Goal: Task Accomplishment & Management: Manage account settings

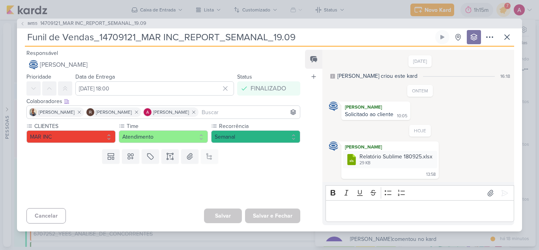
scroll to position [14, 0]
click at [509, 34] on icon at bounding box center [507, 36] width 9 height 9
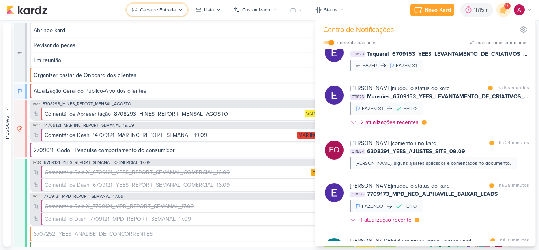
click at [175, 14] on button "Caixa de Entrada" at bounding box center [157, 10] width 61 height 13
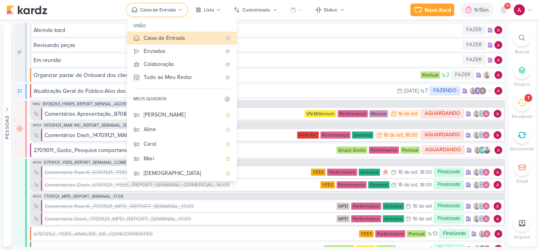
scroll to position [59, 0]
click at [163, 168] on div "[DEMOGRAPHIC_DATA]" at bounding box center [183, 171] width 78 height 8
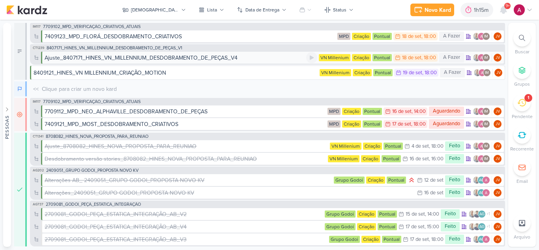
click at [158, 58] on div "Ajuste_8407171_HINES_VN_MILLENNIUM_DESDOBRAMENTO_DE_PEÇAS_V4" at bounding box center [141, 58] width 193 height 8
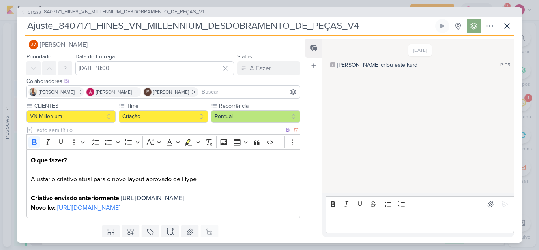
scroll to position [0, 0]
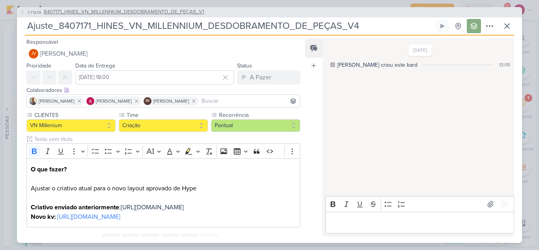
click at [34, 11] on span "CT1239" at bounding box center [34, 12] width 16 height 6
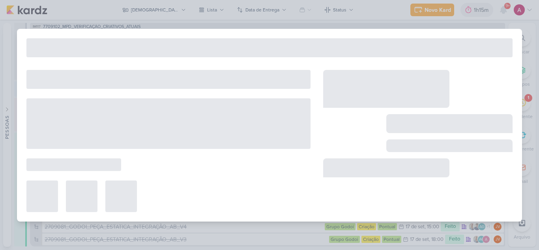
type input "8407171_HINES_VN_MILLENNIUM_DESDOBRAMENTO_DE_PEÇAS_V1"
type input "[DATE] 18:00"
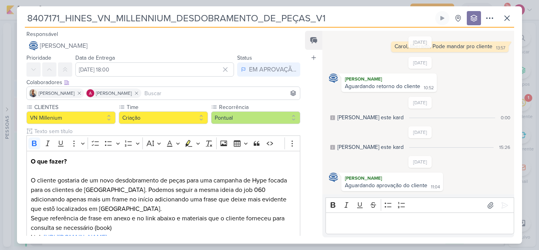
click at [128, 3] on div "8407171_HINES_VN_MILLENNIUM_DESDOBRAMENTO_DE_PEÇAS_V1" at bounding box center [269, 125] width 539 height 250
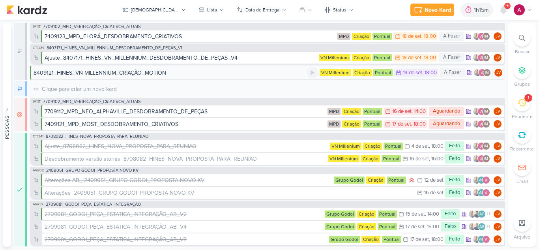
click at [147, 72] on div "8409121_HINES_VN MILLENNIUM_CRIAÇÃO_MOTION" at bounding box center [100, 73] width 133 height 8
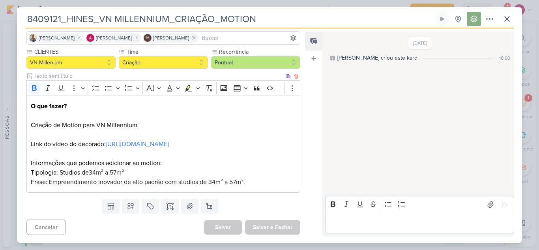
scroll to position [66, 0]
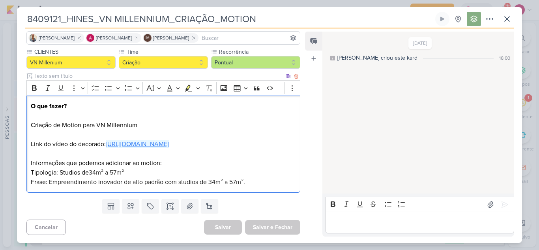
click at [145, 143] on link "[URL][DOMAIN_NAME]" at bounding box center [137, 144] width 63 height 8
click at [242, 169] on p "Tipologia: Studios de 34m² a 57m² Frase: E mpreendimento inovador de alto padrã…" at bounding box center [163, 177] width 265 height 19
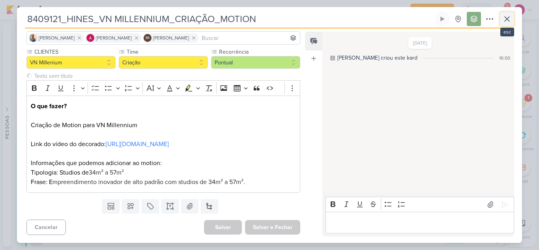
click at [512, 23] on icon at bounding box center [507, 18] width 9 height 9
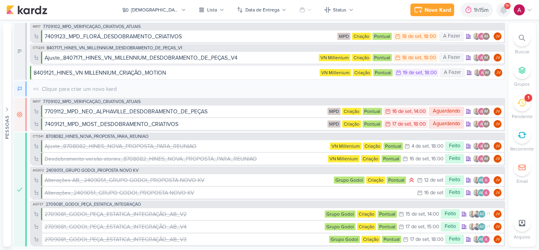
click at [505, 12] on icon at bounding box center [504, 9] width 6 height 7
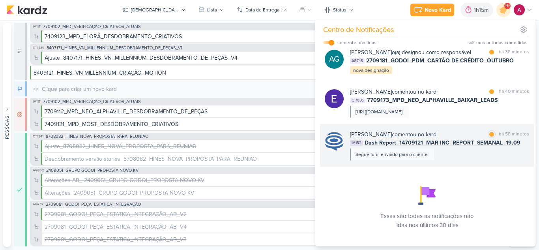
scroll to position [188, 0]
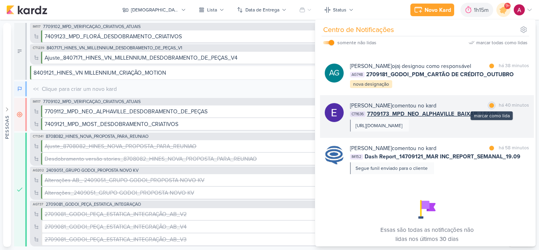
click at [490, 108] on div at bounding box center [492, 105] width 5 height 5
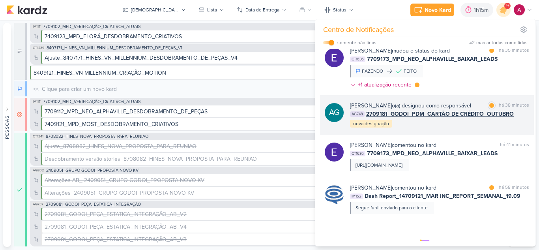
scroll to position [109, 0]
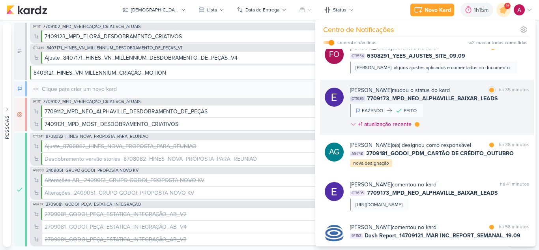
click at [484, 120] on div "[PERSON_NAME] mudou o status do kard marcar como lida há 35 minutos CT1636 7709…" at bounding box center [439, 108] width 179 height 45
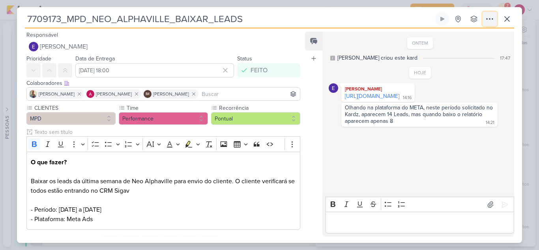
click at [489, 22] on icon at bounding box center [489, 18] width 9 height 9
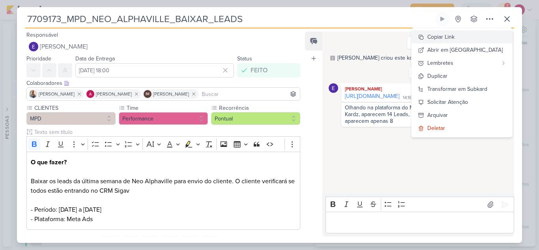
click at [455, 40] on div "Copiar Link" at bounding box center [441, 37] width 27 height 8
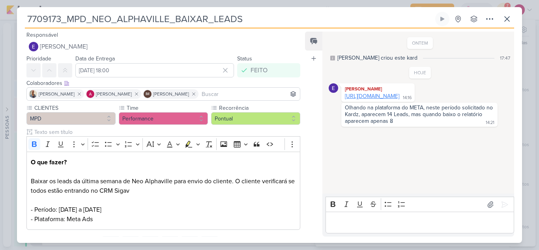
click at [391, 100] on link "[URL][DOMAIN_NAME]" at bounding box center [372, 96] width 54 height 7
click at [509, 23] on icon at bounding box center [507, 18] width 9 height 9
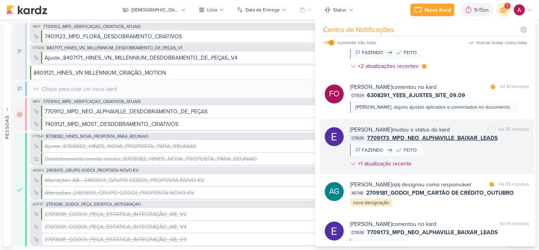
scroll to position [30, 0]
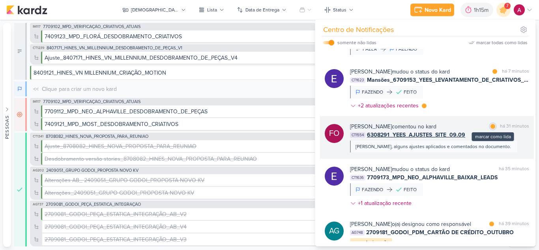
click at [491, 126] on div at bounding box center [493, 126] width 5 height 5
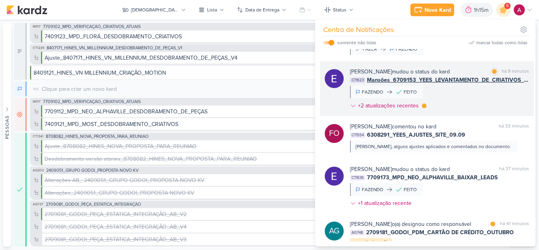
click at [468, 103] on div "[PERSON_NAME] mudou o status do kard marcar como lida há 9 minutos CT1623 Mansõ…" at bounding box center [439, 90] width 179 height 45
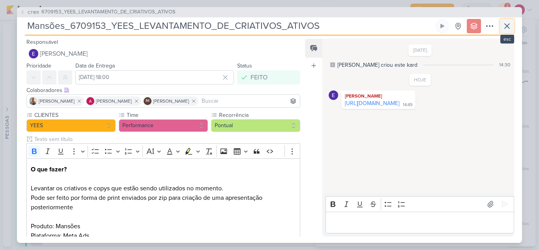
click at [509, 27] on icon at bounding box center [507, 25] width 9 height 9
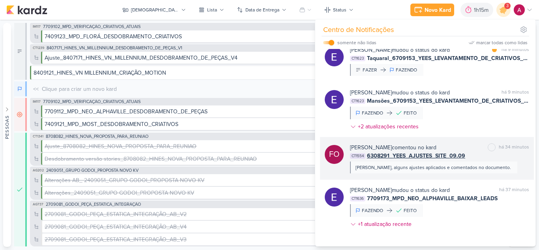
scroll to position [0, 0]
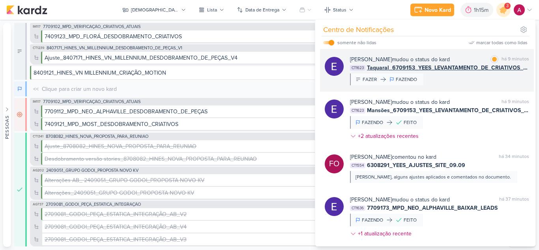
click at [438, 82] on div "[PERSON_NAME] mudou o status do kard marcar como lida há 9 minutos CT1623 Taqua…" at bounding box center [439, 70] width 179 height 30
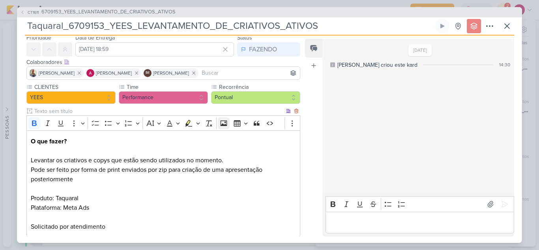
scroll to position [73, 0]
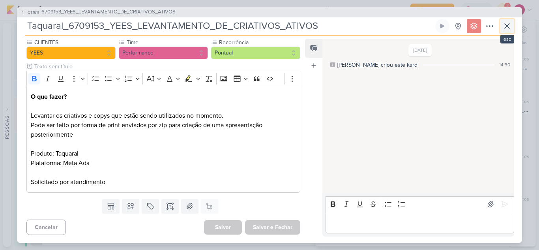
click at [508, 23] on icon at bounding box center [507, 25] width 9 height 9
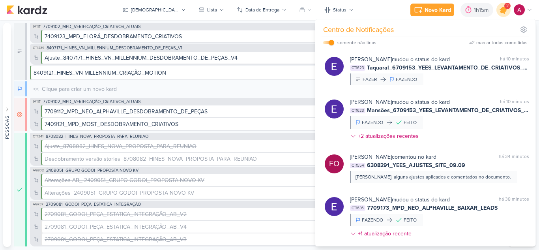
click at [504, 14] on icon at bounding box center [503, 9] width 13 height 13
